Goal: Feedback & Contribution: Submit feedback/report problem

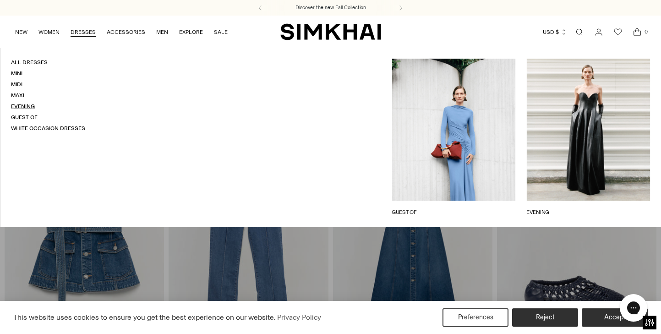
click at [28, 106] on link "Evening" at bounding box center [23, 106] width 24 height 6
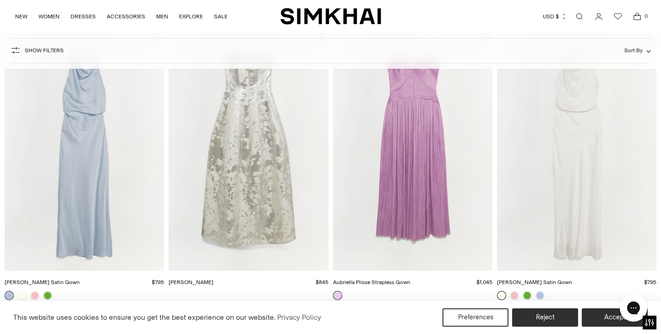
scroll to position [687, 0]
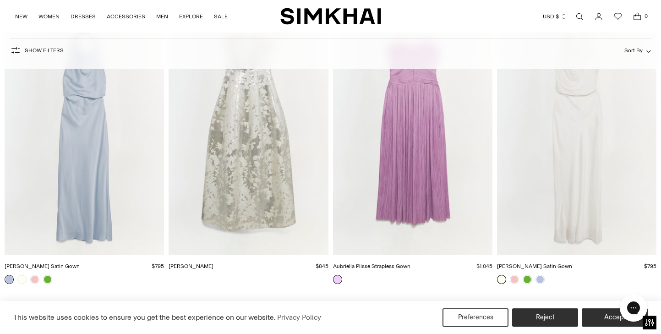
click at [0, 0] on img "Reannon Satin Gown" at bounding box center [0, 0] width 0 height 0
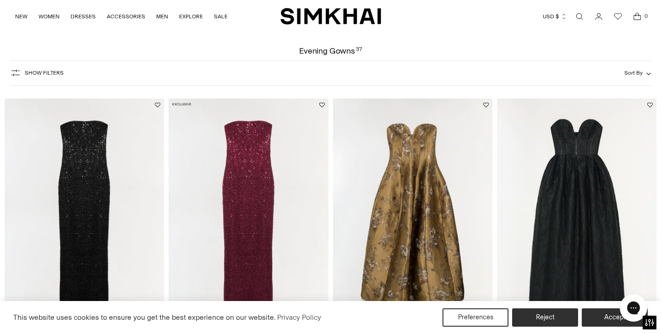
scroll to position [0, 0]
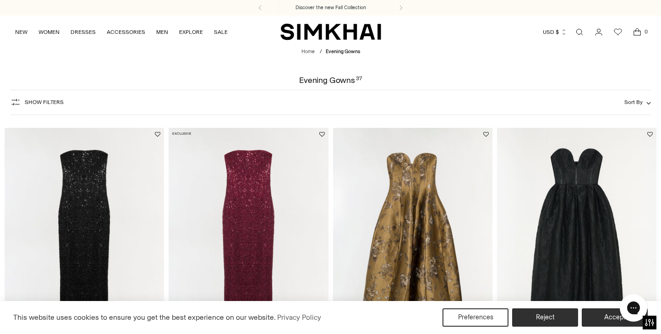
click at [37, 100] on span "Show Filters" at bounding box center [44, 102] width 39 height 6
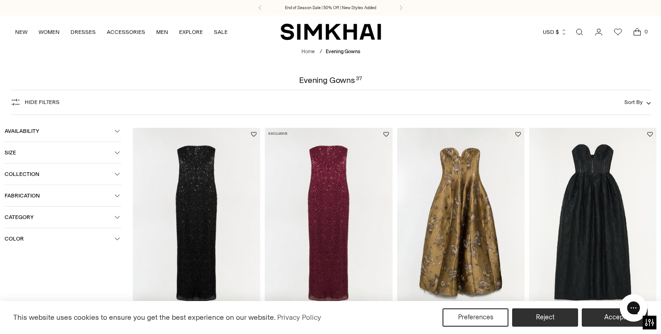
click at [102, 240] on span "Color" at bounding box center [60, 239] width 110 height 6
click at [29, 256] on span "Beige" at bounding box center [25, 257] width 19 height 8
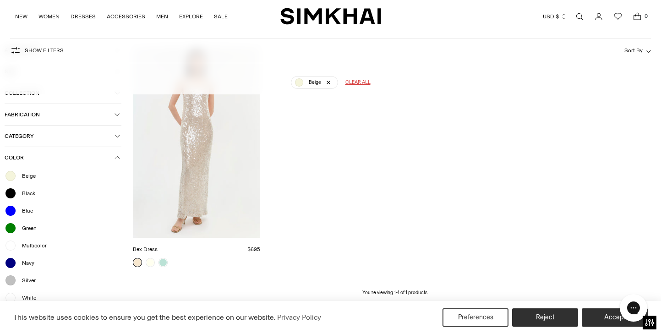
scroll to position [159, 0]
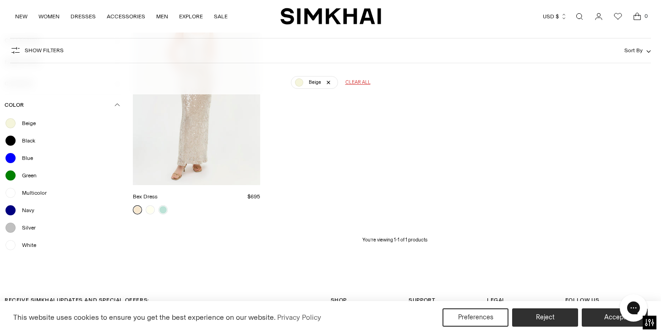
click at [10, 246] on div at bounding box center [11, 245] width 12 height 12
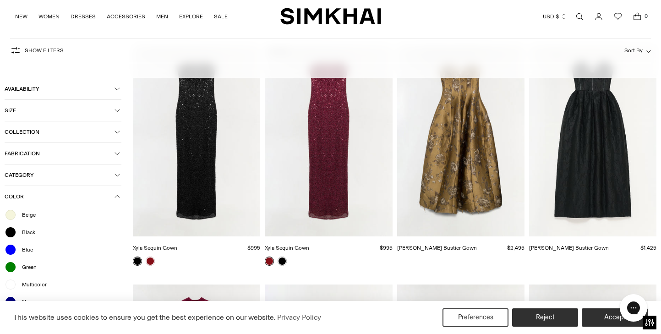
scroll to position [68, 0]
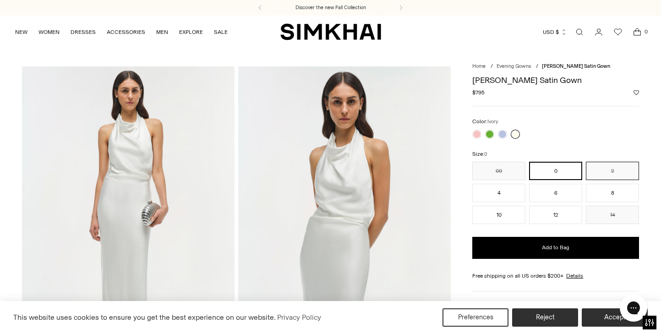
click at [598, 169] on button "2" at bounding box center [612, 171] width 53 height 18
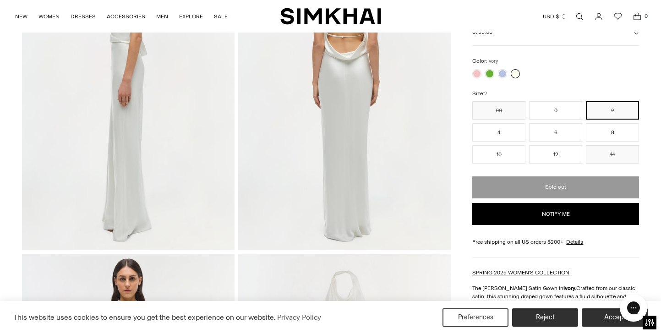
scroll to position [412, 0]
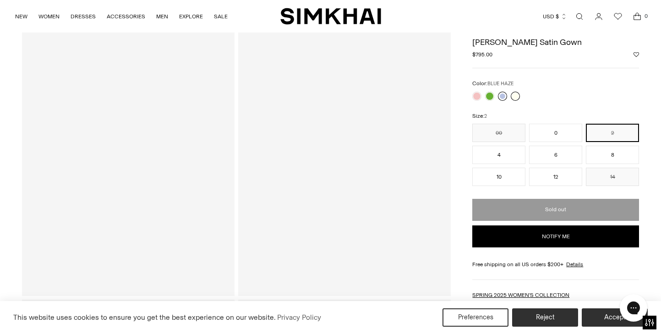
click at [504, 99] on link at bounding box center [502, 96] width 9 height 9
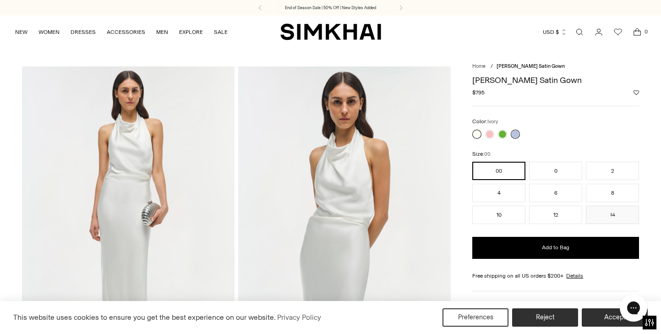
click at [477, 133] on link at bounding box center [476, 134] width 9 height 9
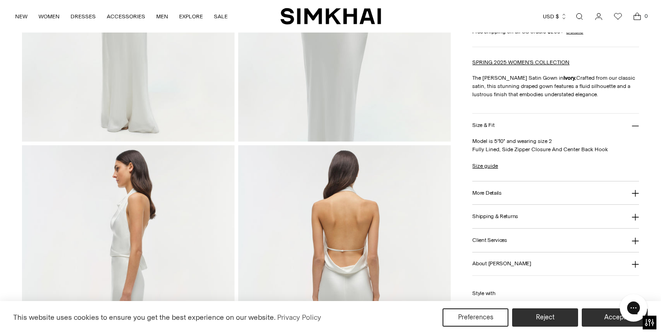
scroll to position [229, 0]
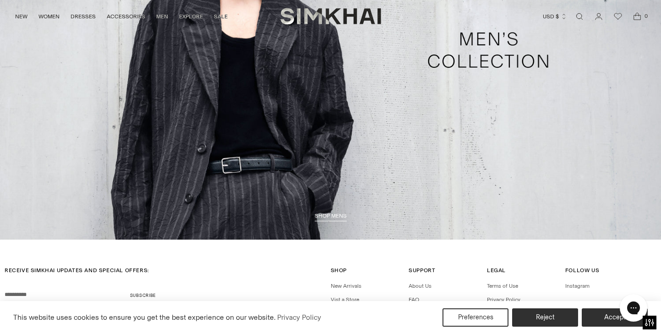
scroll to position [2389, 0]
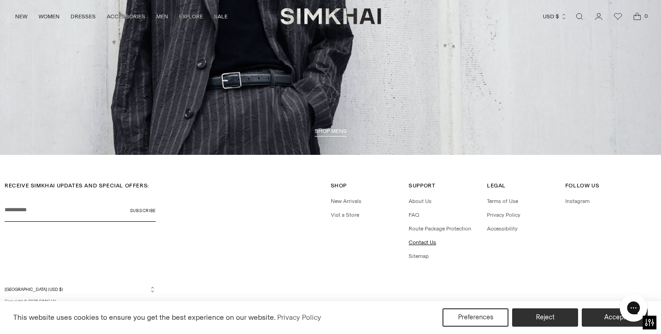
click at [417, 242] on link "Contact Us" at bounding box center [422, 242] width 27 height 6
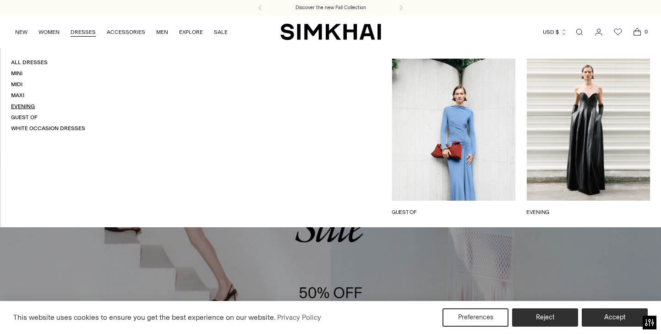
click at [19, 107] on link "Evening" at bounding box center [23, 106] width 24 height 6
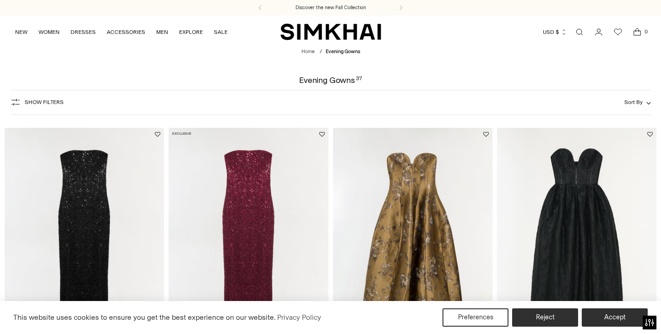
click at [42, 104] on span "Show Filters" at bounding box center [44, 102] width 39 height 6
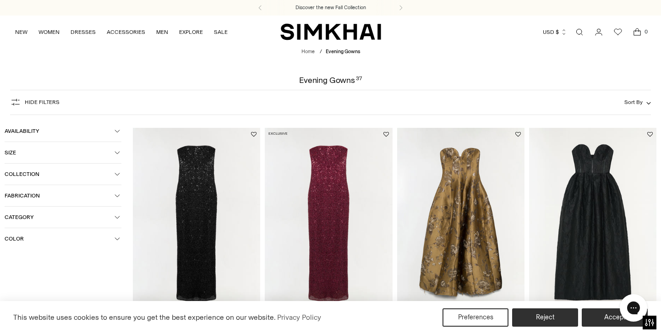
click at [50, 156] on button "Size" at bounding box center [63, 152] width 117 height 21
click at [72, 147] on button "Size" at bounding box center [63, 152] width 117 height 21
click at [61, 237] on span "Color" at bounding box center [60, 239] width 110 height 6
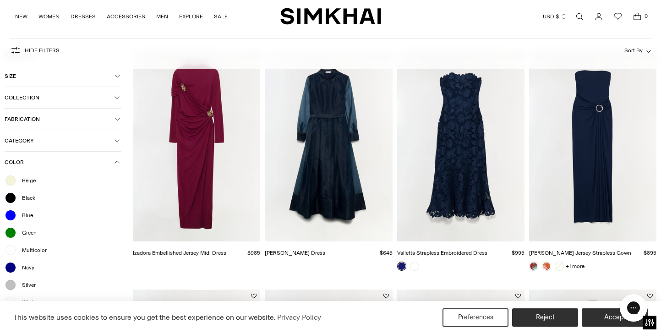
scroll to position [321, 0]
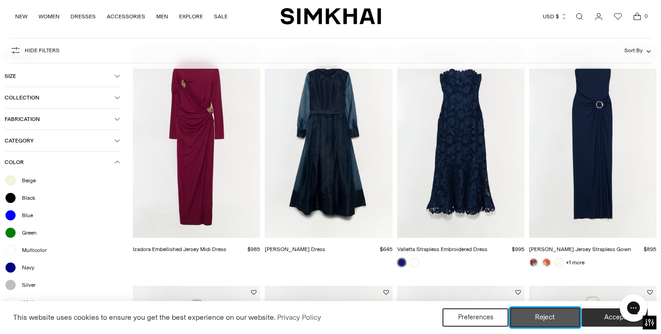
click at [552, 318] on button "Reject" at bounding box center [545, 317] width 70 height 19
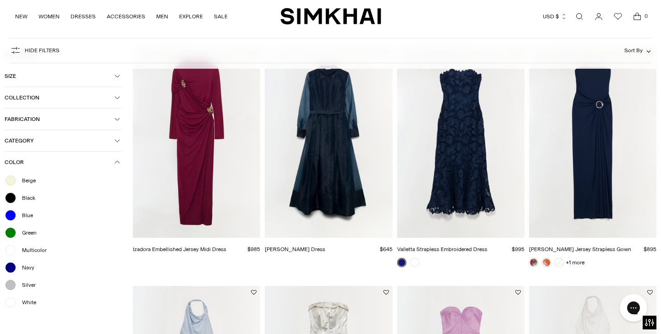
click at [27, 302] on span "White" at bounding box center [26, 302] width 20 height 8
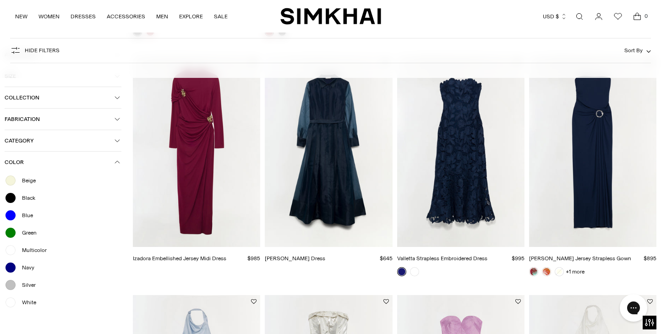
scroll to position [330, 0]
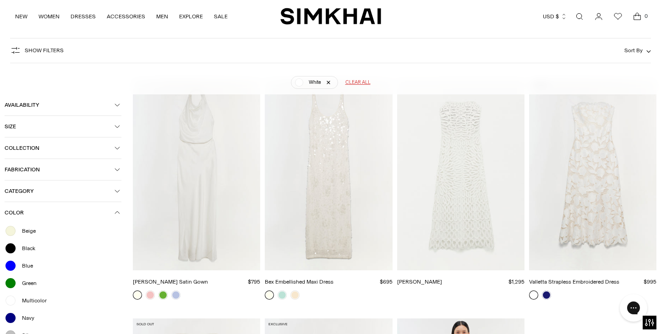
scroll to position [68, 0]
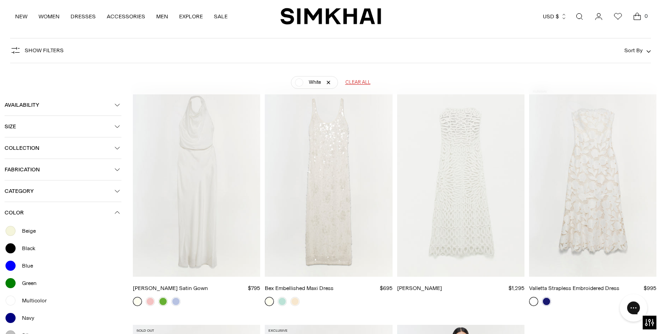
click at [0, 0] on img "Reannon Satin Gown" at bounding box center [0, 0] width 0 height 0
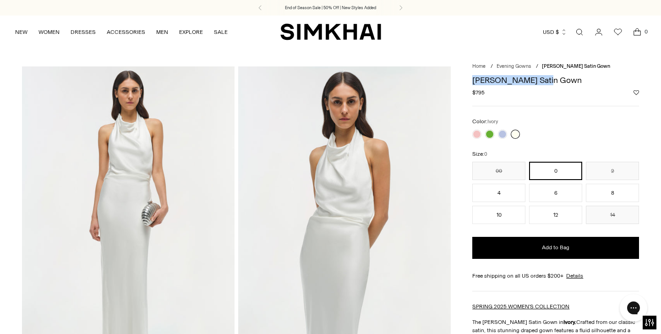
drag, startPoint x: 471, startPoint y: 80, endPoint x: 550, endPoint y: 82, distance: 79.3
drag, startPoint x: 550, startPoint y: 82, endPoint x: 544, endPoint y: 83, distance: 5.5
copy h1 "[PERSON_NAME] Satin Gown"
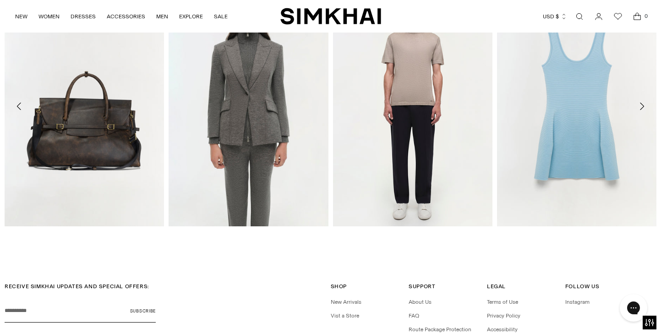
scroll to position [1479, 0]
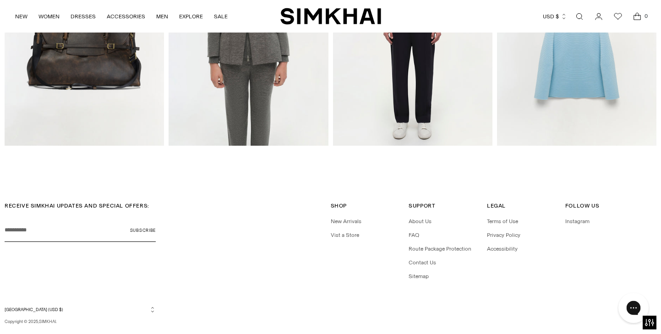
click at [635, 310] on icon "Gorgias live chat" at bounding box center [634, 308] width 10 height 10
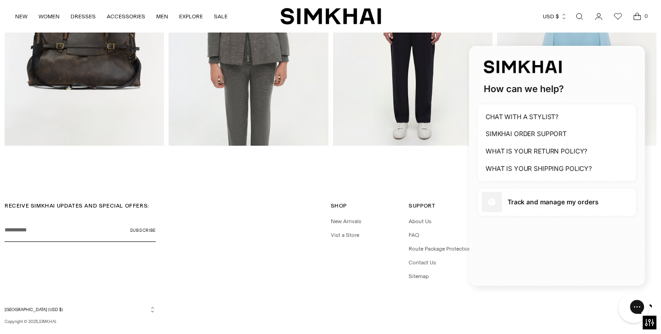
scroll to position [0, 0]
click at [420, 261] on link "Contact Us" at bounding box center [422, 262] width 27 height 6
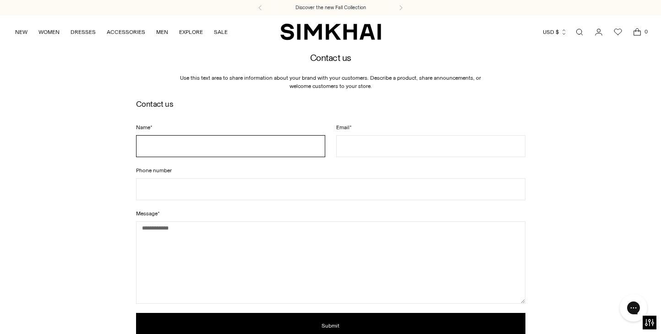
click at [171, 146] on input "Name *" at bounding box center [230, 146] width 189 height 22
type input "*****"
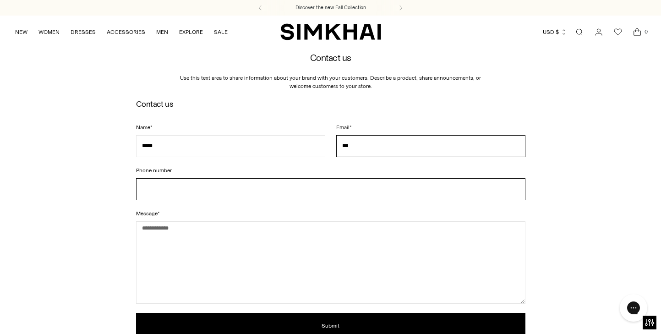
type input "**********"
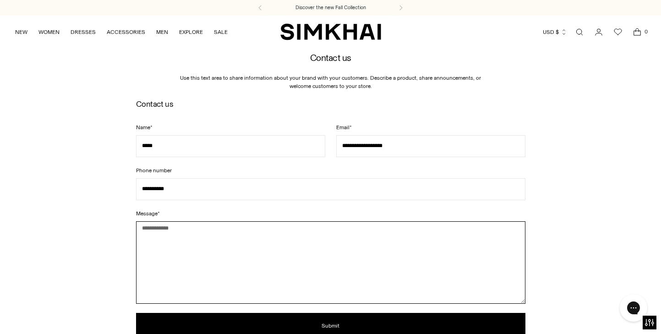
click at [217, 241] on textarea "Message *" at bounding box center [331, 262] width 390 height 82
paste textarea "**********"
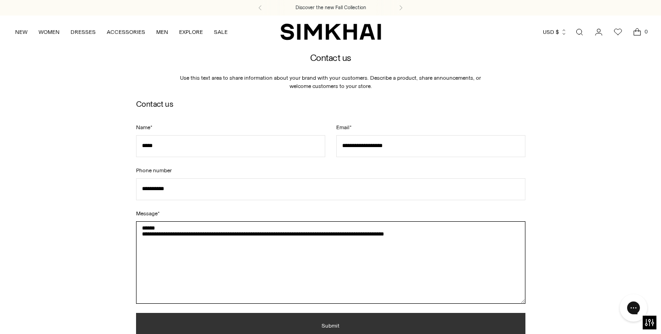
type textarea "**********"
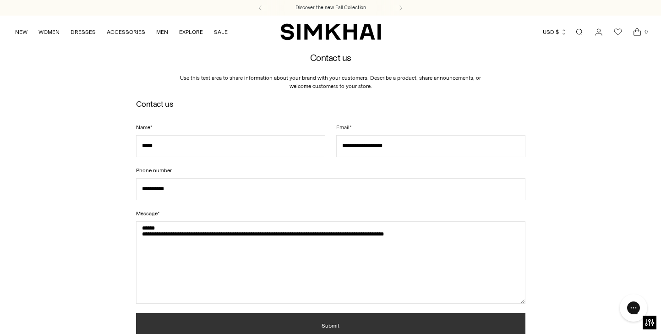
click at [330, 322] on button "Submit" at bounding box center [331, 326] width 390 height 27
